Goal: Information Seeking & Learning: Learn about a topic

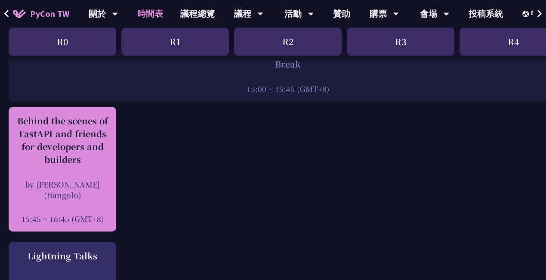
scroll to position [1085, 0]
click at [81, 140] on div "Behind the scenes of FastAPI and friends for developers and builders" at bounding box center [62, 141] width 99 height 52
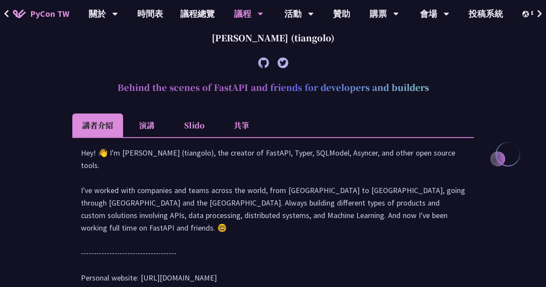
scroll to position [329, 0]
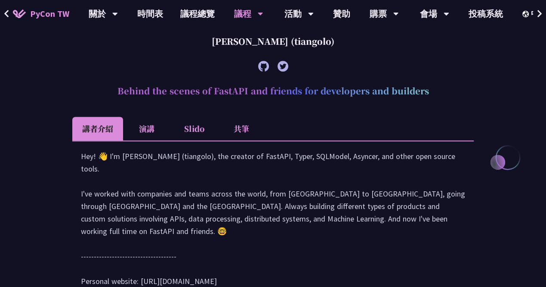
click at [138, 120] on li "演講" at bounding box center [146, 129] width 47 height 24
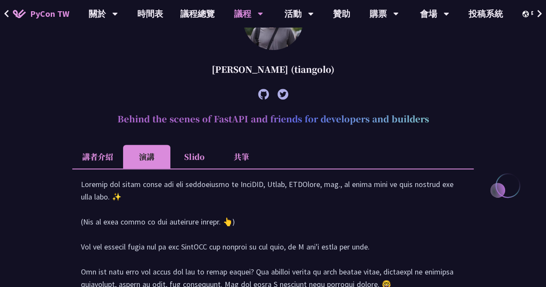
scroll to position [298, 0]
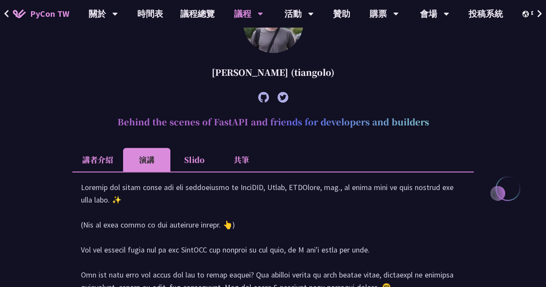
click at [196, 158] on li "Slido" at bounding box center [194, 160] width 47 height 24
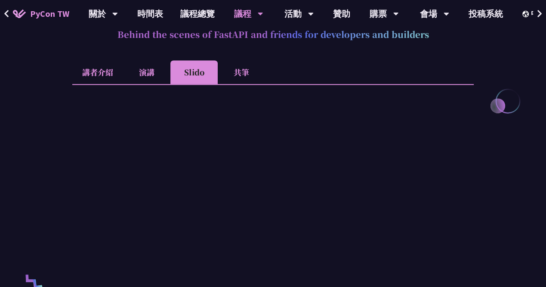
scroll to position [383, 0]
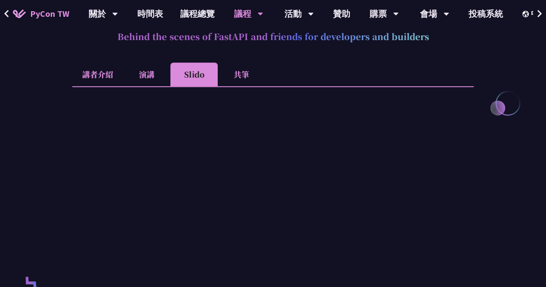
click at [235, 65] on li "共筆" at bounding box center [241, 74] width 47 height 24
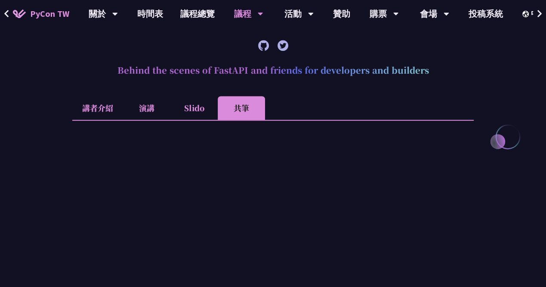
scroll to position [349, 0]
click at [110, 108] on li "講者介紹" at bounding box center [97, 108] width 51 height 24
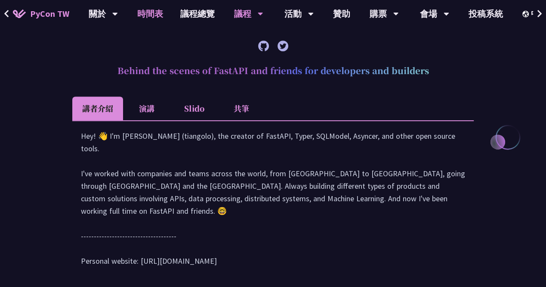
click at [145, 3] on link "時間表" at bounding box center [150, 14] width 43 height 28
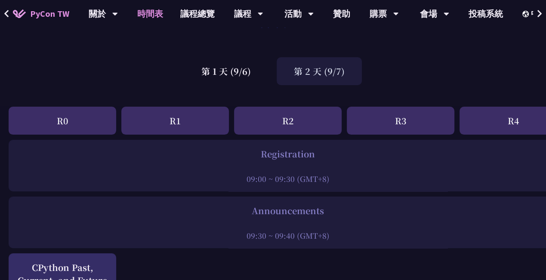
scroll to position [34, 0]
click at [251, 63] on div "第 1 天 (9/6)" at bounding box center [226, 72] width 84 height 28
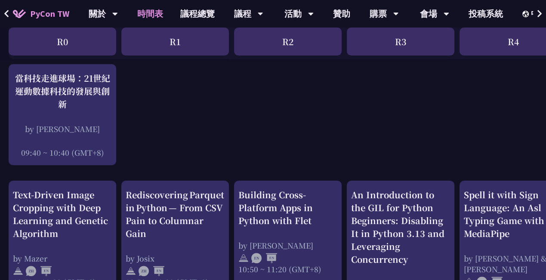
scroll to position [0, 0]
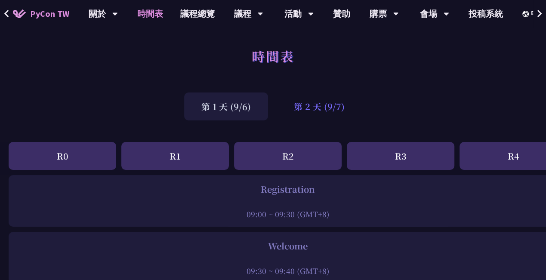
click at [320, 110] on div "第 2 天 (9/7)" at bounding box center [319, 107] width 85 height 28
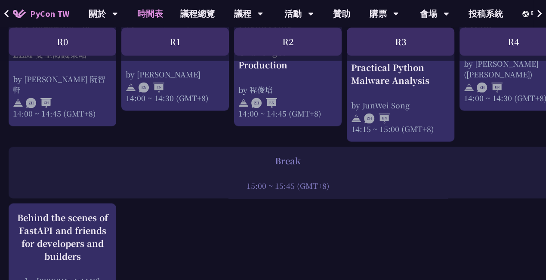
scroll to position [989, 0]
